Goal: Check status: Check status

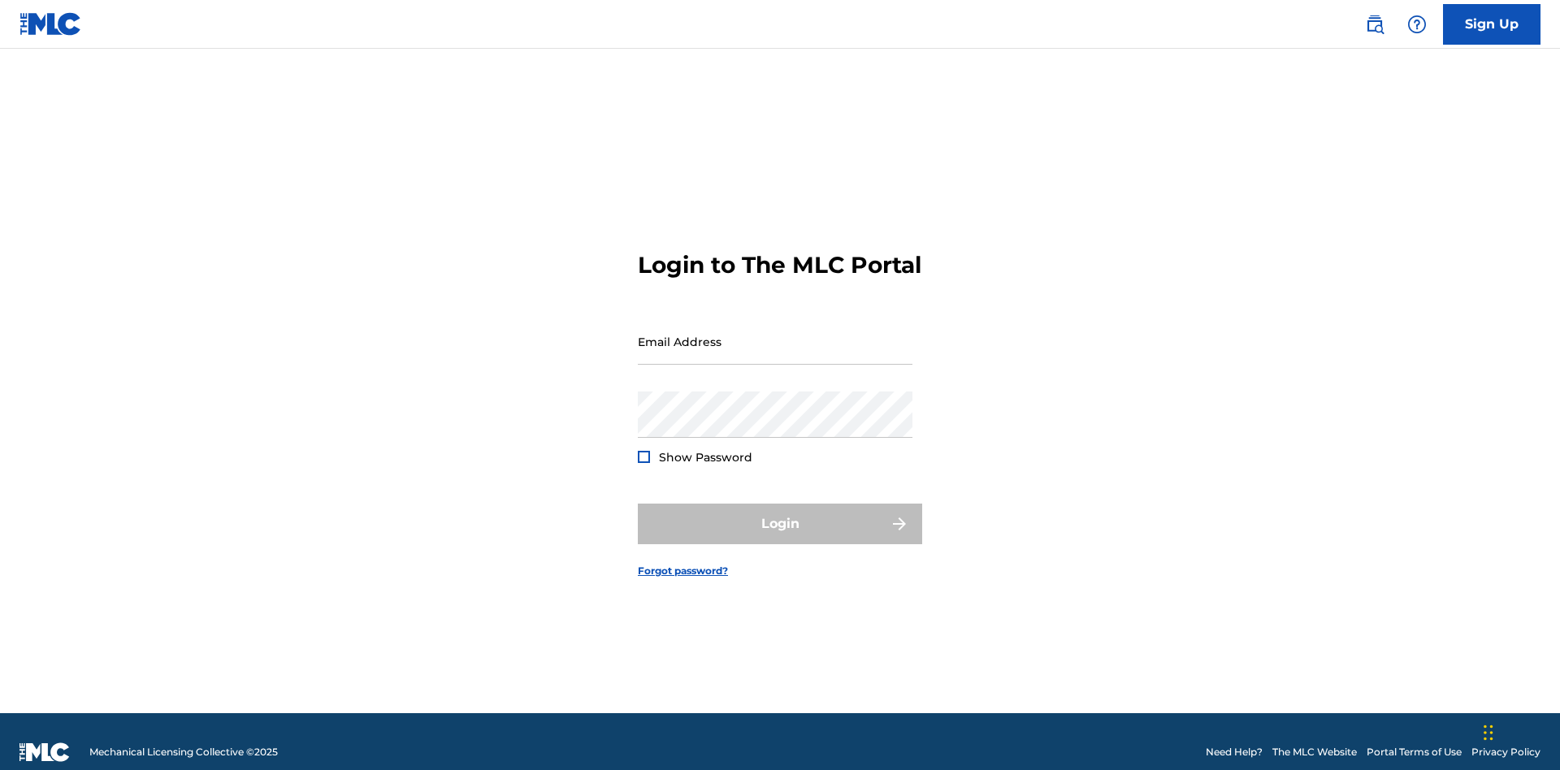
scroll to position [21, 0]
click at [775, 334] on input "Email Address" at bounding box center [775, 341] width 275 height 46
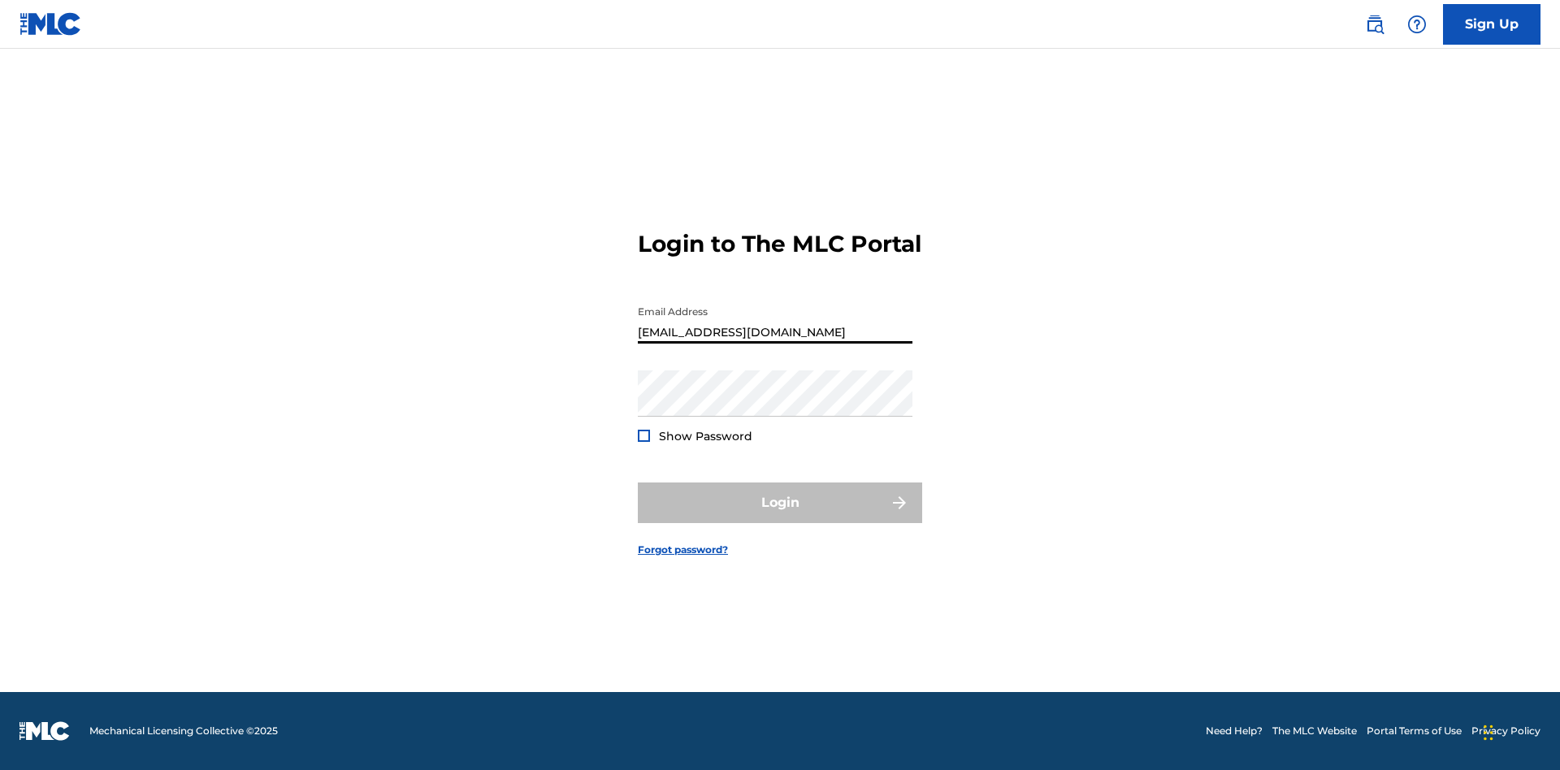
type input "[EMAIL_ADDRESS][DOMAIN_NAME]"
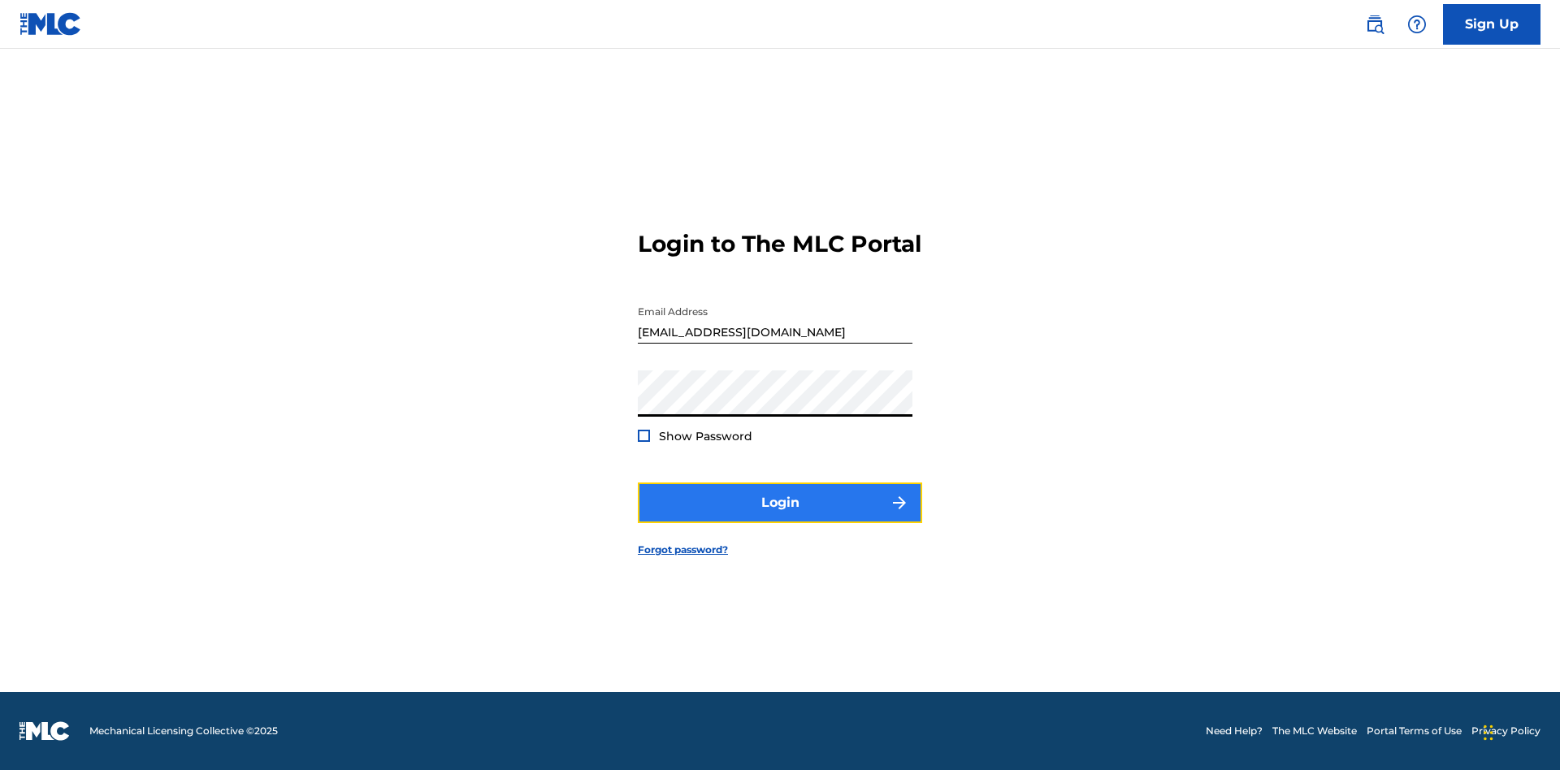
click at [780, 517] on button "Login" at bounding box center [780, 503] width 284 height 41
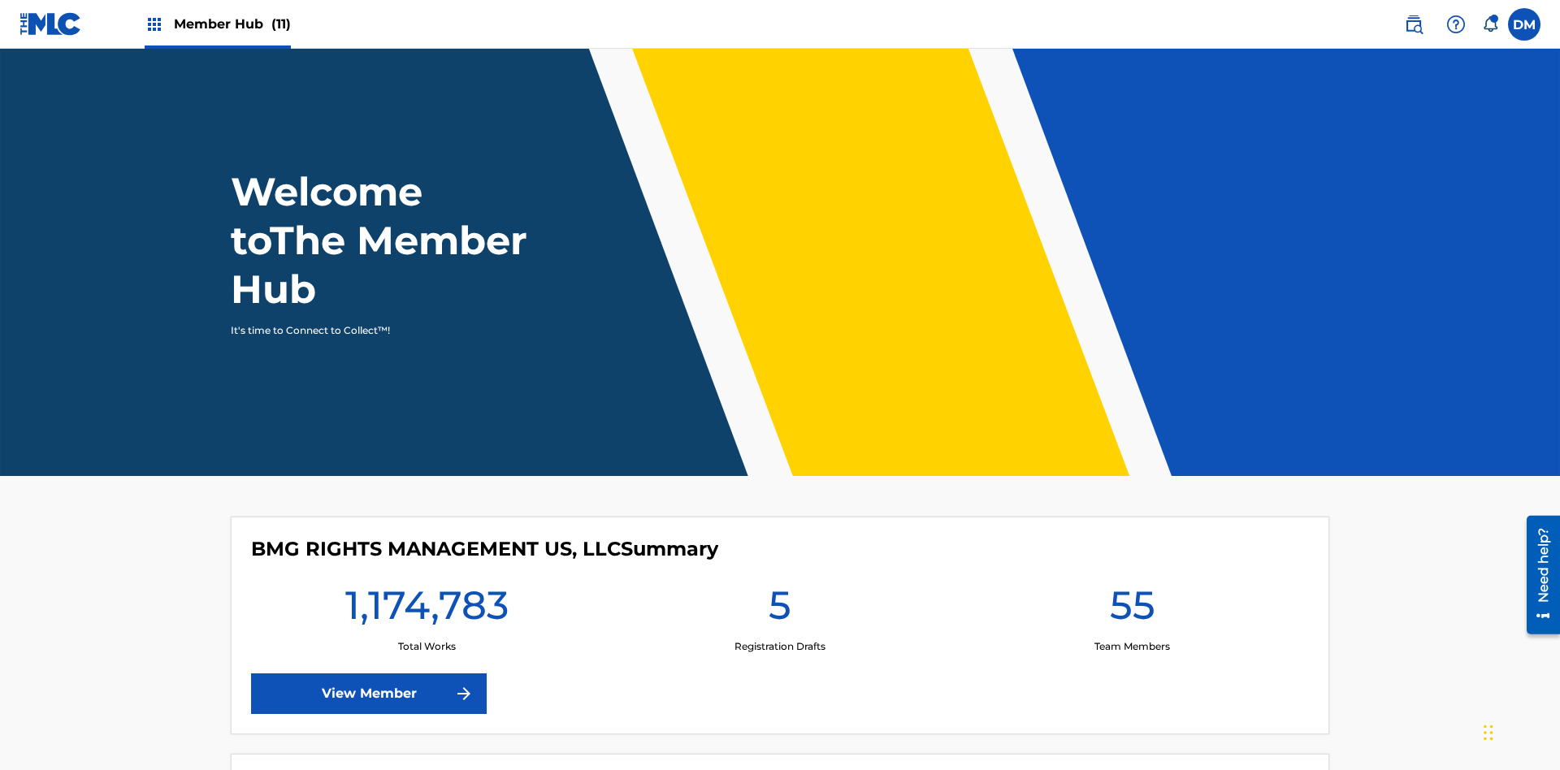
click at [232, 24] on span "Member Hub (11)" at bounding box center [232, 24] width 117 height 19
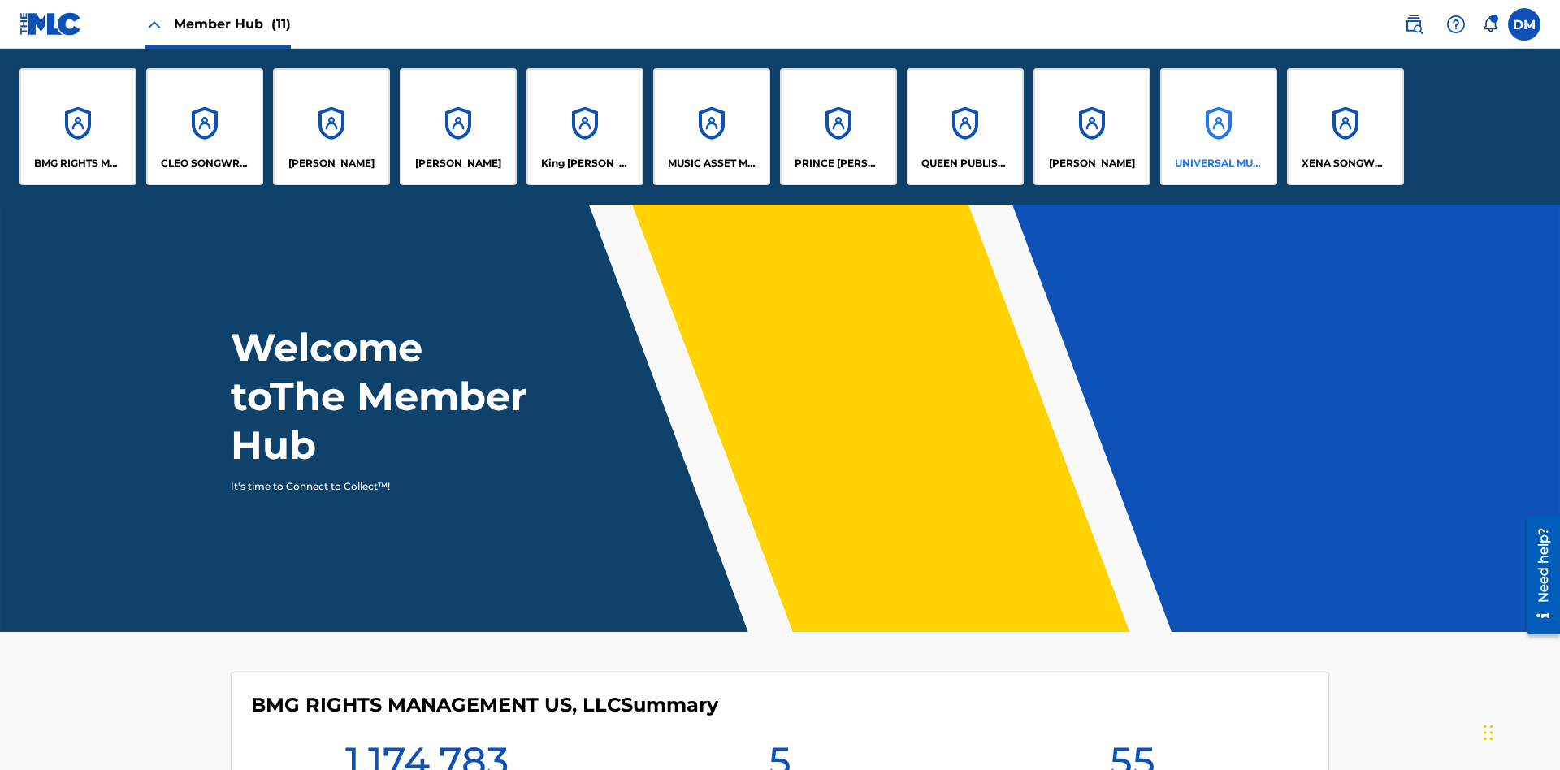
click at [1218, 163] on p "UNIVERSAL MUSIC PUB GROUP" at bounding box center [1219, 163] width 89 height 15
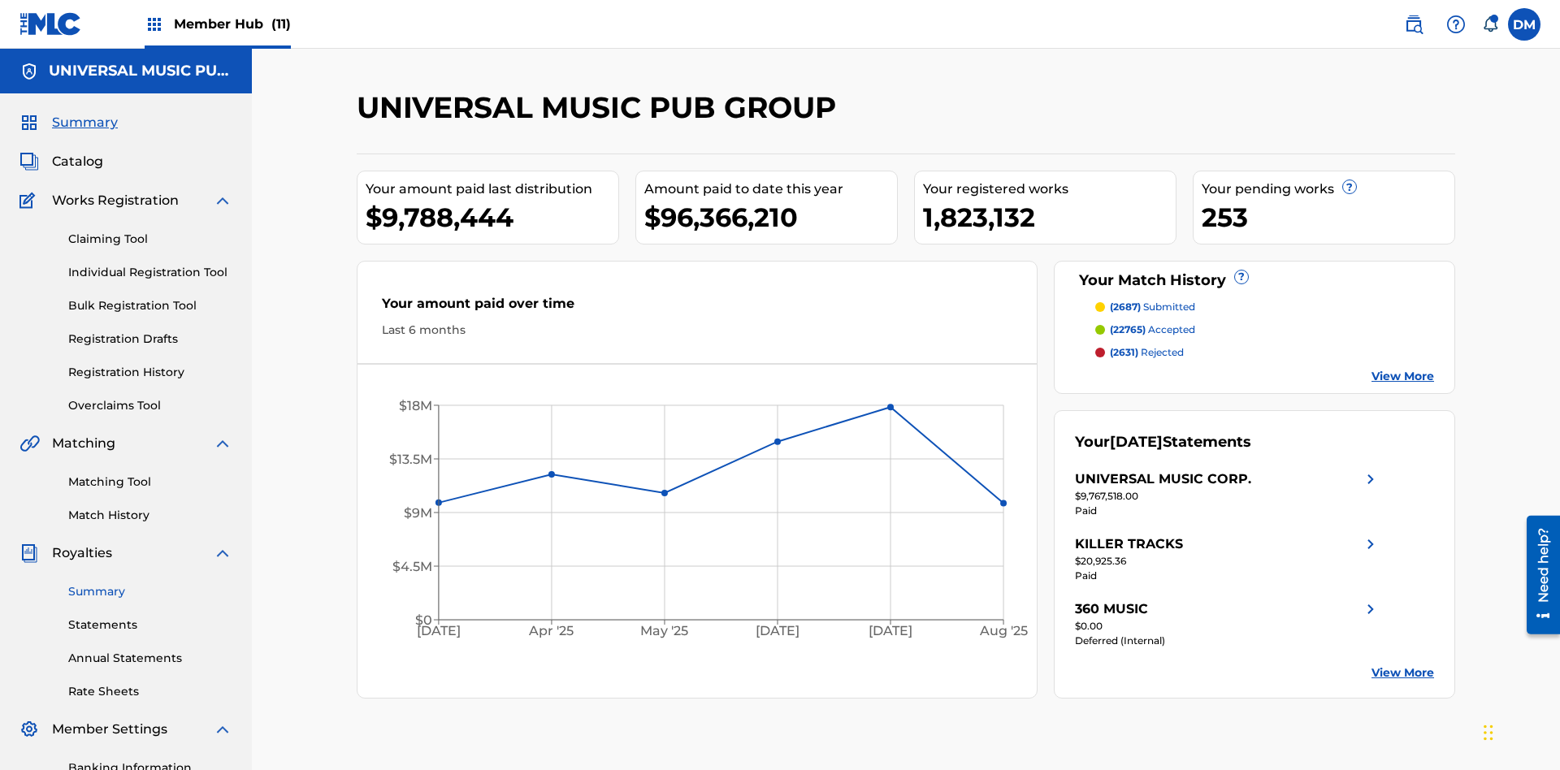
click at [150, 583] on link "Summary" at bounding box center [150, 591] width 164 height 17
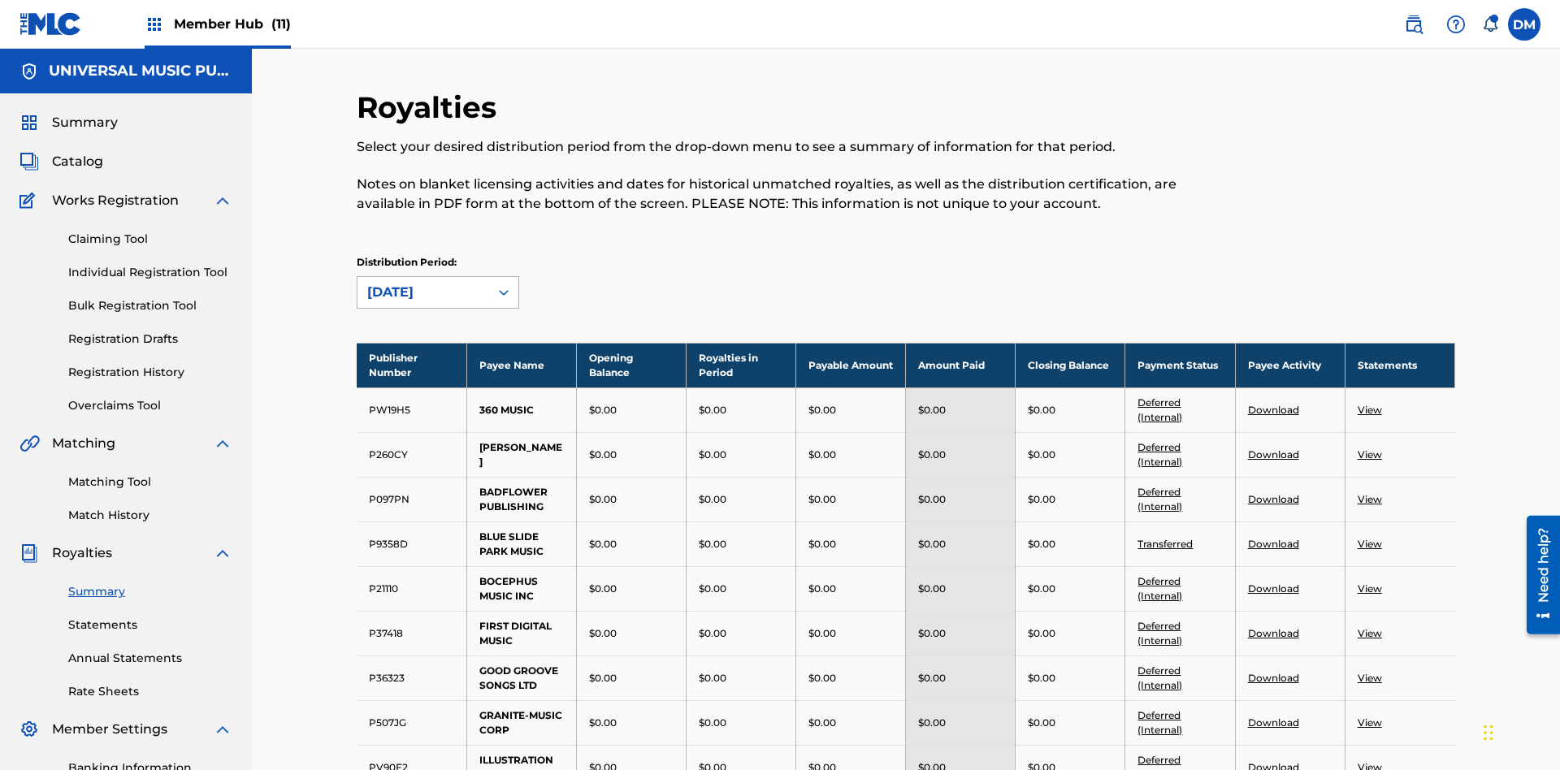
click at [423, 283] on div "August 2025" at bounding box center [423, 292] width 112 height 19
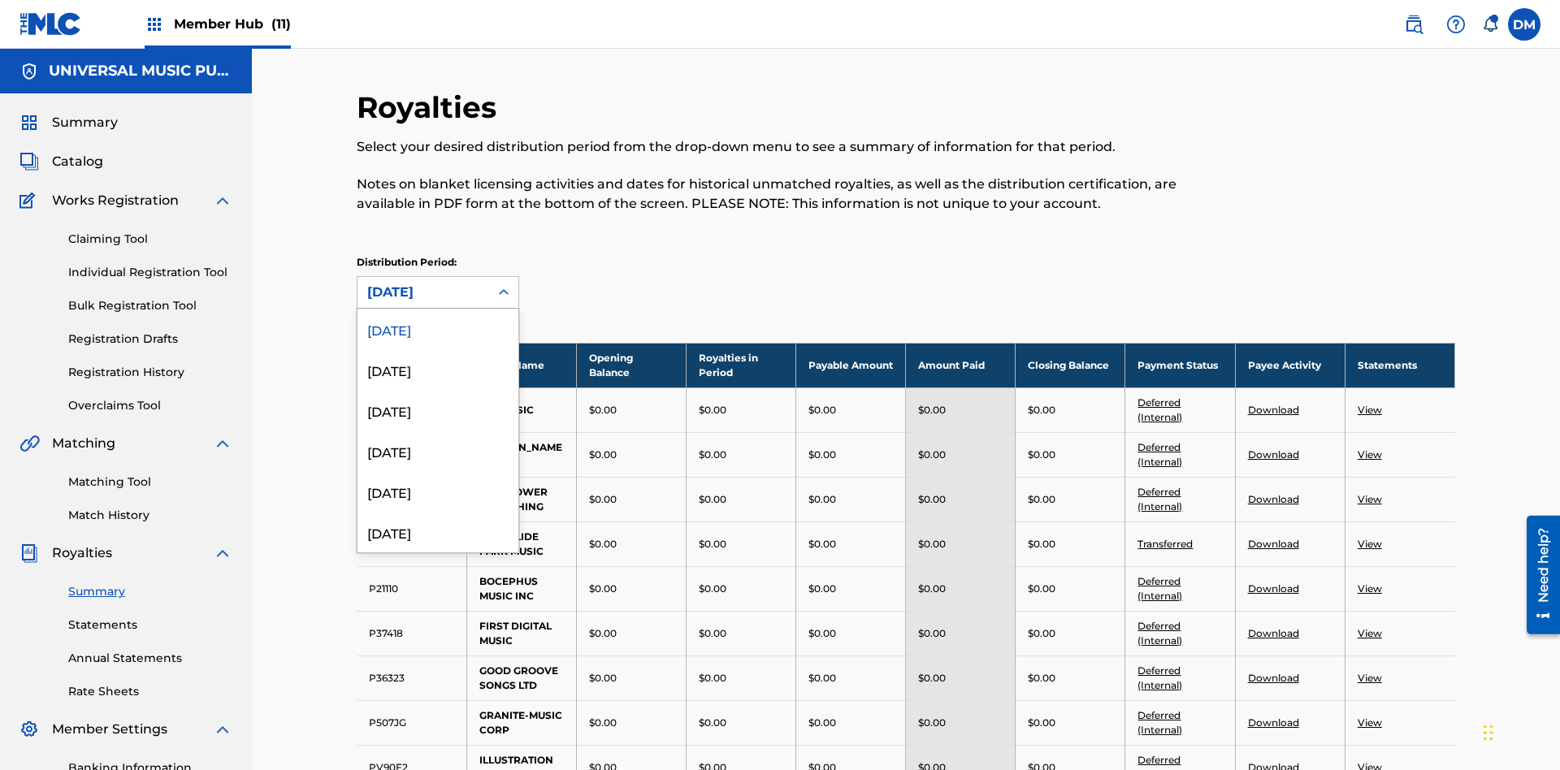
click at [423, 283] on div "August 2025" at bounding box center [423, 292] width 112 height 19
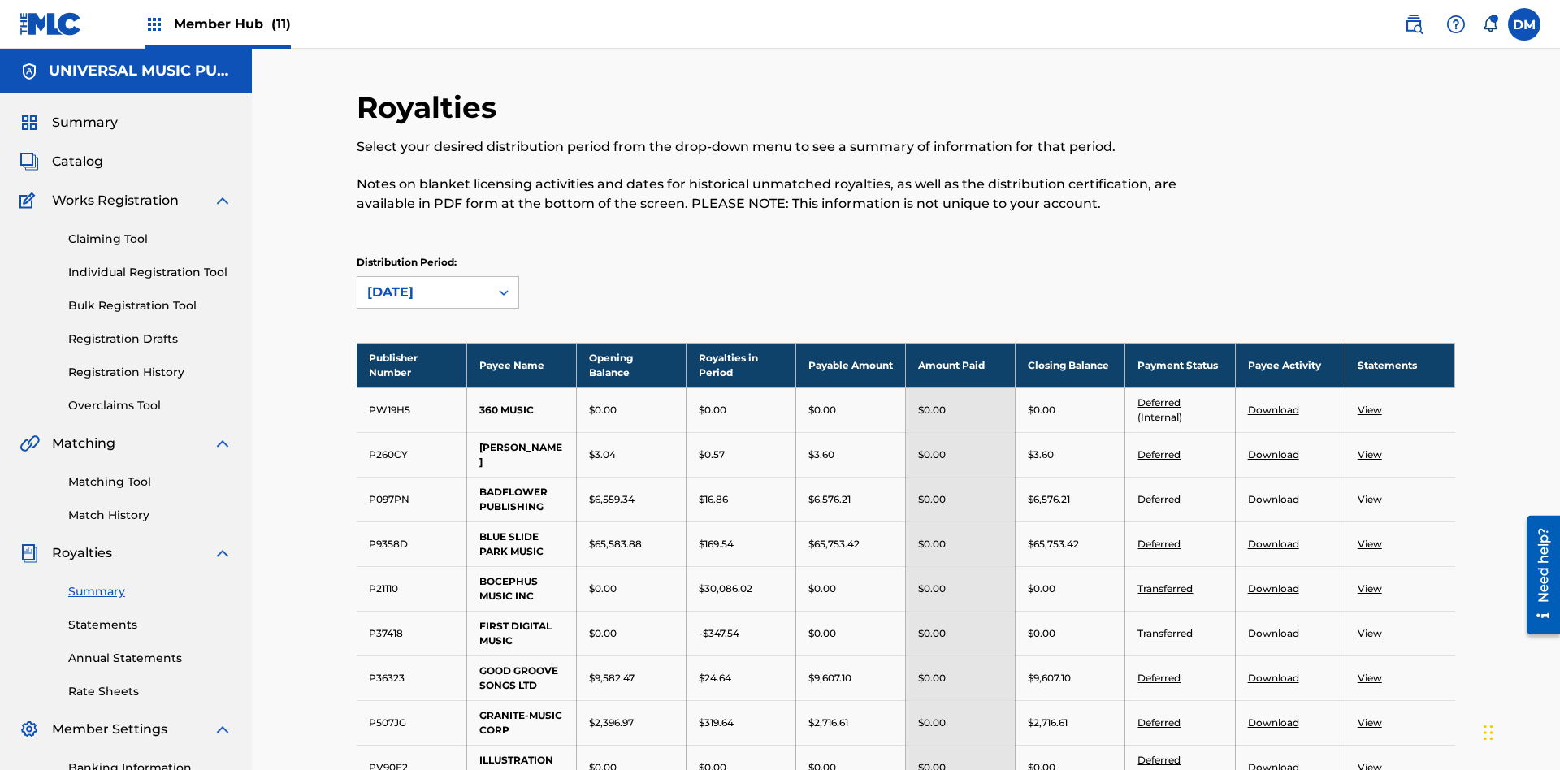
click at [423, 283] on div "April 2024" at bounding box center [423, 292] width 112 height 19
